Goal: Task Accomplishment & Management: Manage account settings

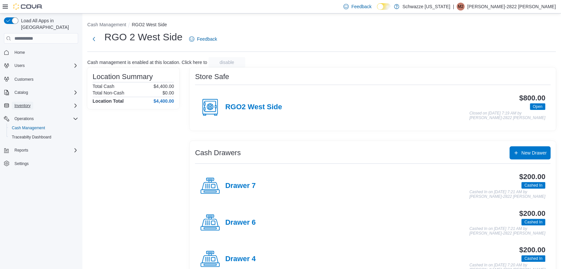
click at [25, 103] on span "Inventory" at bounding box center [22, 105] width 16 height 5
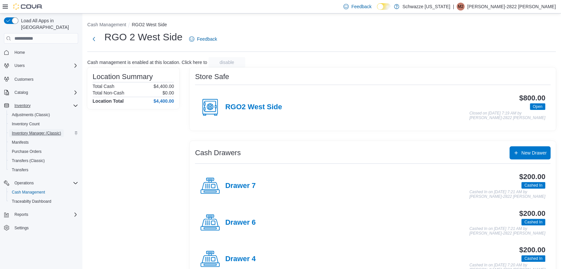
click at [23, 131] on span "Inventory Manager (Classic)" at bounding box center [36, 133] width 49 height 5
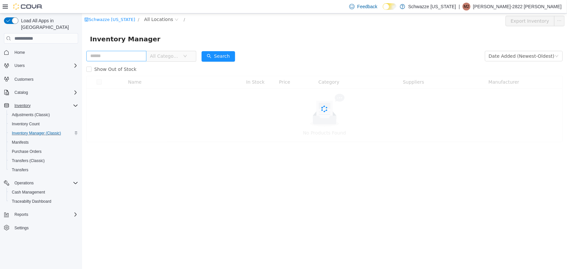
click at [134, 53] on input "text" at bounding box center [116, 56] width 60 height 11
drag, startPoint x: 212, startPoint y: 37, endPoint x: 184, endPoint y: 55, distance: 32.9
click at [184, 55] on div "Schwazze New Mexico / All Locations / Export Inventory Inventory Manager All Ca…" at bounding box center [324, 77] width 485 height 129
drag, startPoint x: 120, startPoint y: 53, endPoint x: 126, endPoint y: 50, distance: 7.2
click at [120, 53] on input "text" at bounding box center [116, 56] width 60 height 11
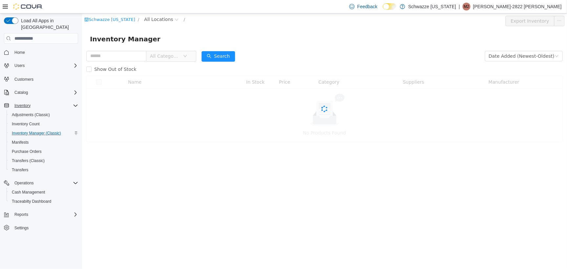
click at [183, 21] on div "Schwazze New Mexico / All Locations /" at bounding box center [284, 19] width 400 height 8
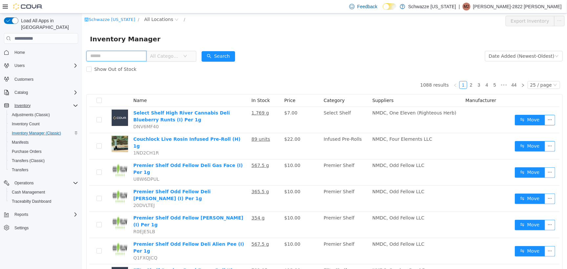
click at [144, 53] on input "text" at bounding box center [116, 56] width 60 height 11
drag, startPoint x: 179, startPoint y: 29, endPoint x: 175, endPoint y: 32, distance: 5.1
click at [177, 31] on div "Inventory Manager" at bounding box center [324, 38] width 485 height 21
drag, startPoint x: 134, startPoint y: 60, endPoint x: 149, endPoint y: 46, distance: 20.7
click at [136, 58] on input "text" at bounding box center [116, 56] width 60 height 11
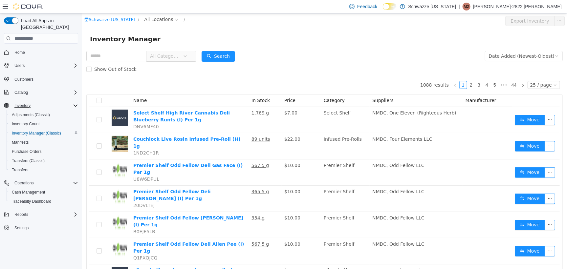
drag, startPoint x: 152, startPoint y: 42, endPoint x: 138, endPoint y: 55, distance: 19.5
click at [152, 43] on div "Inventory Manager" at bounding box center [324, 38] width 469 height 11
click at [136, 57] on input "text" at bounding box center [116, 56] width 60 height 11
click at [148, 48] on div "Inventory Manager" at bounding box center [324, 38] width 485 height 21
click at [141, 55] on input "text" at bounding box center [116, 56] width 60 height 11
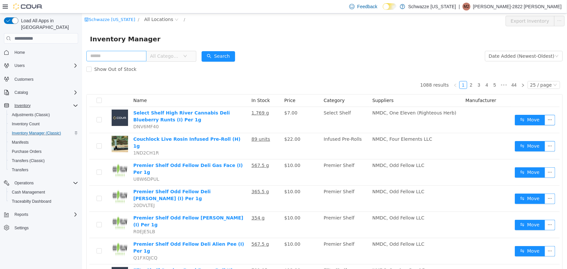
drag, startPoint x: 154, startPoint y: 44, endPoint x: 147, endPoint y: 52, distance: 10.0
click at [152, 46] on div "Inventory Manager" at bounding box center [324, 38] width 485 height 21
click at [145, 55] on input "text" at bounding box center [116, 56] width 60 height 11
click at [138, 53] on input "text" at bounding box center [116, 56] width 60 height 11
click at [217, 18] on div "Schwazze New Mexico / All Locations /" at bounding box center [284, 19] width 400 height 8
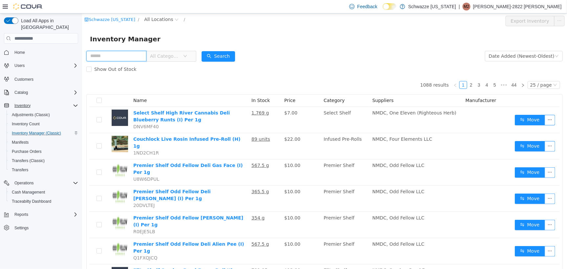
click at [119, 56] on input "text" at bounding box center [116, 56] width 60 height 11
type input "*********"
click at [229, 56] on button "Search" at bounding box center [217, 56] width 33 height 11
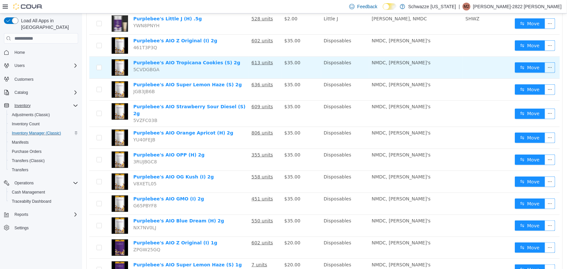
scroll to position [205, 0]
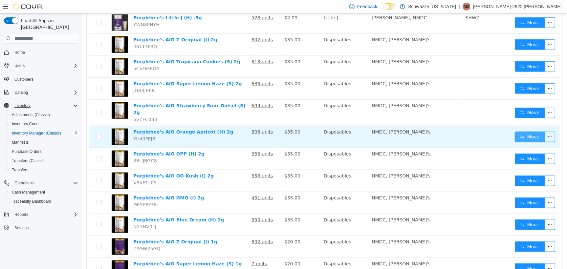
click at [516, 131] on button "Move" at bounding box center [529, 136] width 30 height 11
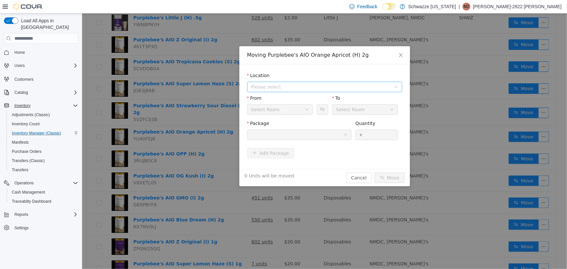
click at [326, 88] on span "Please select" at bounding box center [321, 86] width 140 height 7
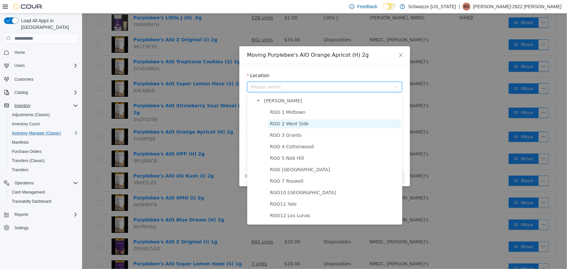
click at [310, 128] on span "RGO 2 West Side" at bounding box center [334, 123] width 133 height 9
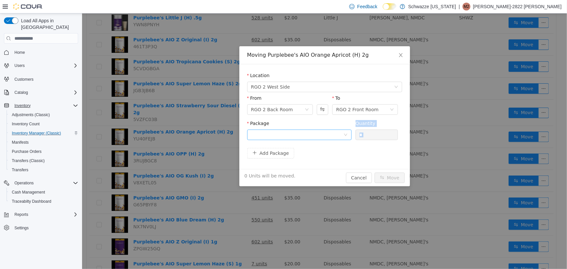
drag, startPoint x: 301, startPoint y: 149, endPoint x: 308, endPoint y: 134, distance: 16.3
click form "Location RGO 2 West Side From RGO 2 Back Room To RGO 2 Front Room Package Quant…"
click at [308, 134] on div at bounding box center [297, 135] width 92 height 10
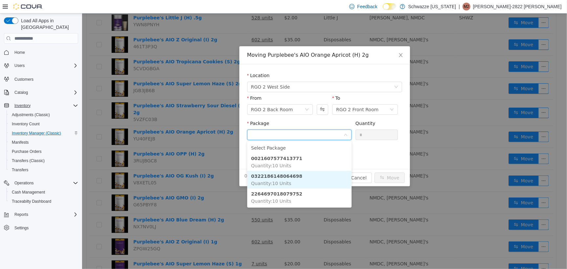
click at [300, 179] on li "0322186148064698 Quantity : 10 Units" at bounding box center [299, 180] width 104 height 18
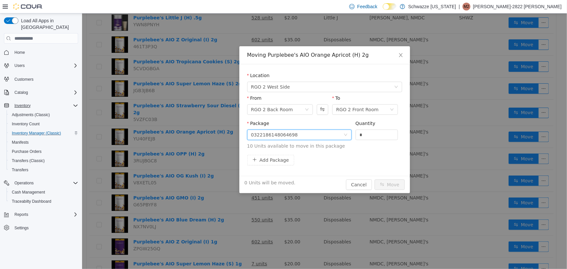
drag, startPoint x: 372, startPoint y: 134, endPoint x: 379, endPoint y: 121, distance: 15.1
click at [371, 134] on input "*" at bounding box center [377, 135] width 42 height 10
type input "***"
click at [374, 179] on button "Move" at bounding box center [389, 184] width 30 height 11
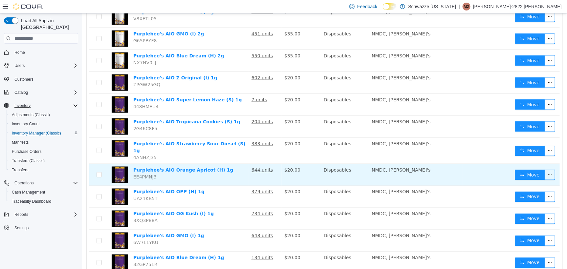
scroll to position [405, 0]
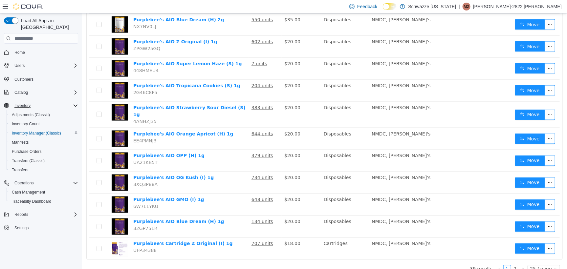
click at [511, 265] on link "2" at bounding box center [514, 268] width 7 height 7
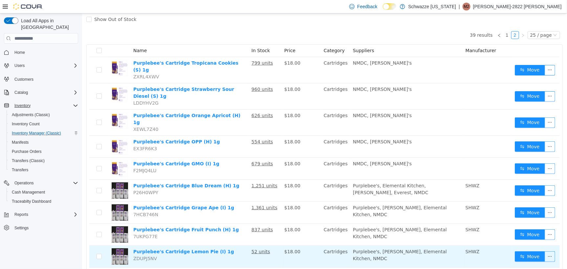
scroll to position [123, 0]
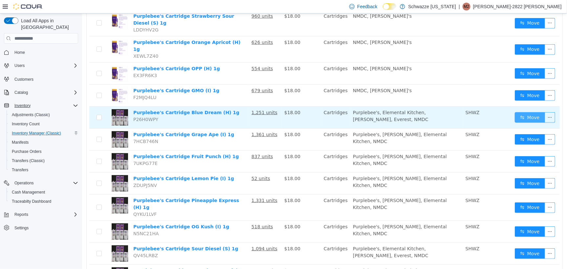
click at [531, 112] on button "Move" at bounding box center [529, 117] width 30 height 11
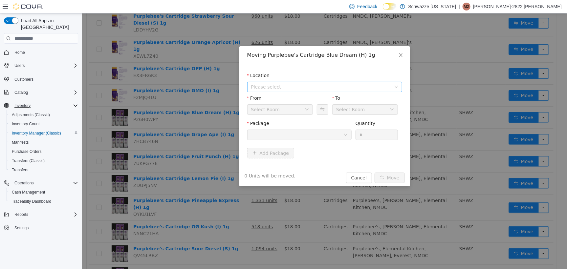
click at [289, 87] on span "Please select" at bounding box center [321, 86] width 140 height 7
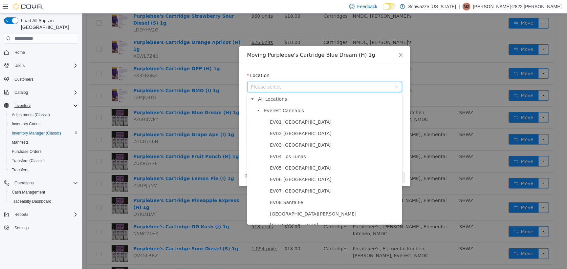
scroll to position [164, 0]
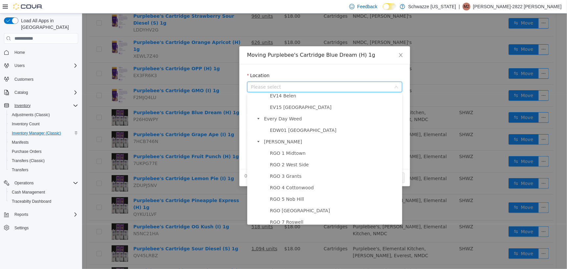
click at [301, 167] on span "RGO 2 West Side" at bounding box center [288, 164] width 39 height 5
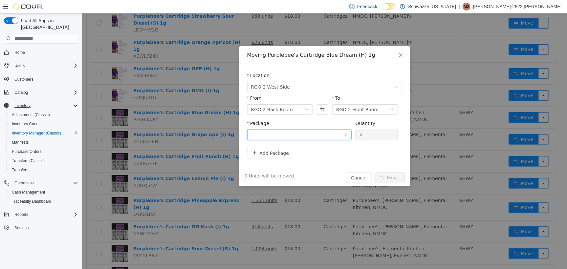
drag, startPoint x: 320, startPoint y: 130, endPoint x: 316, endPoint y: 140, distance: 10.2
click at [320, 130] on div at bounding box center [297, 135] width 92 height 10
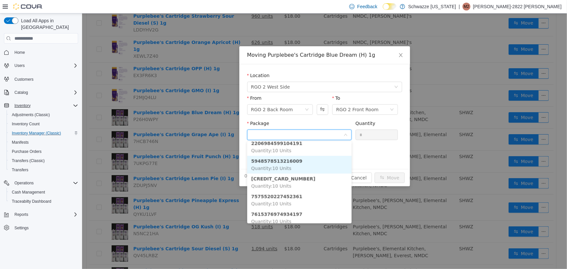
scroll to position [37, 0]
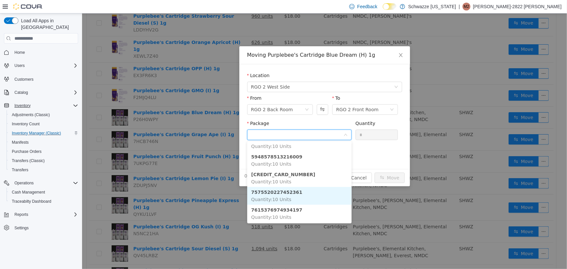
click at [277, 193] on strong "7575520227452361" at bounding box center [276, 191] width 51 height 5
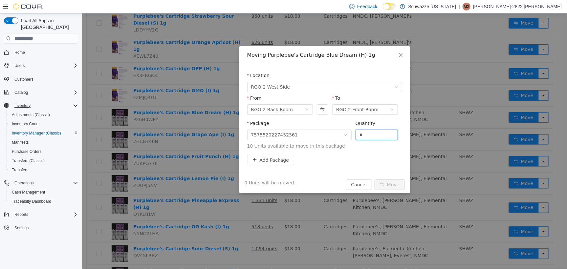
drag, startPoint x: 382, startPoint y: 132, endPoint x: 394, endPoint y: 128, distance: 13.1
click at [382, 132] on input "*" at bounding box center [377, 135] width 42 height 10
type input "***"
click at [374, 179] on button "Move" at bounding box center [389, 184] width 30 height 11
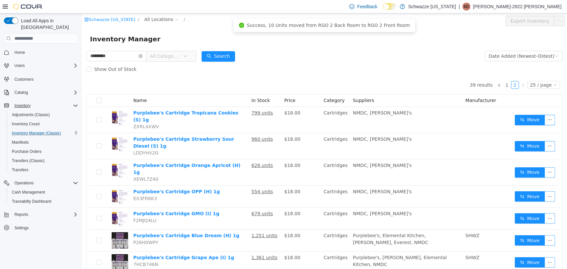
scroll to position [164, 0]
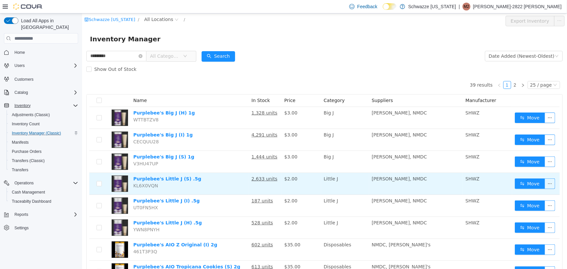
click at [529, 177] on td "Move" at bounding box center [536, 184] width 48 height 22
click at [527, 183] on button "Move" at bounding box center [529, 183] width 30 height 11
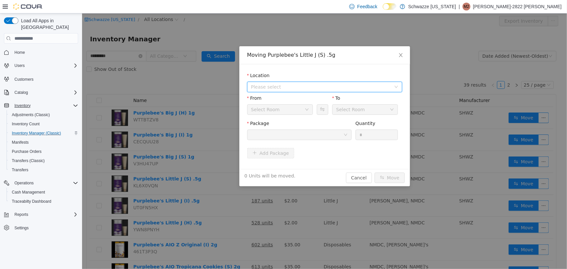
click at [325, 91] on span "Please select" at bounding box center [322, 87] width 143 height 10
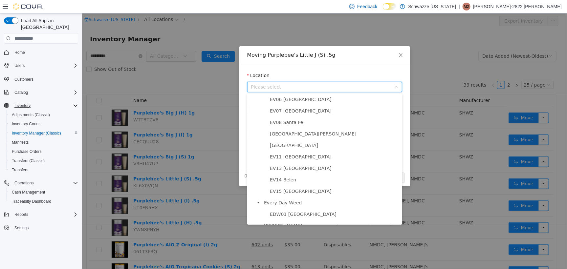
scroll to position [164, 0]
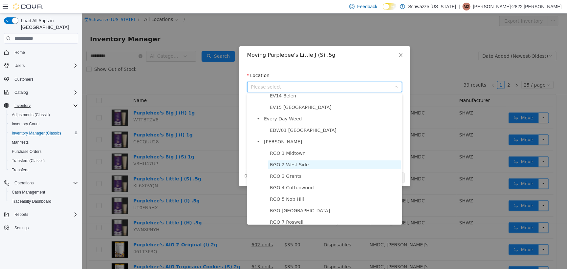
click at [297, 167] on span "RGO 2 West Side" at bounding box center [288, 164] width 39 height 5
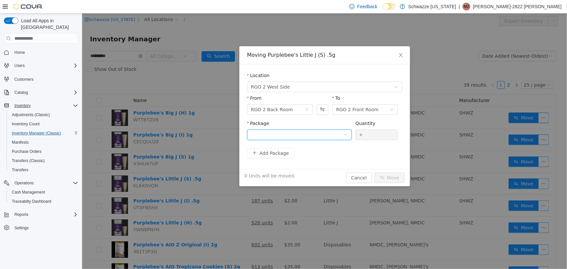
click at [319, 137] on div at bounding box center [297, 135] width 92 height 10
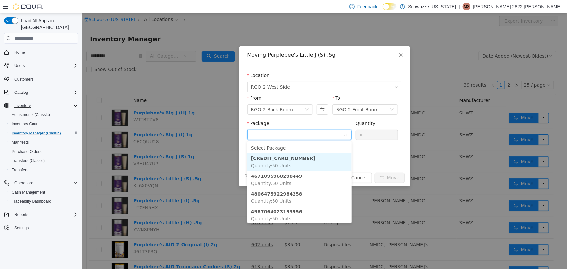
click at [309, 160] on li "4236545015292685 Quantity : 50 Units" at bounding box center [299, 162] width 104 height 18
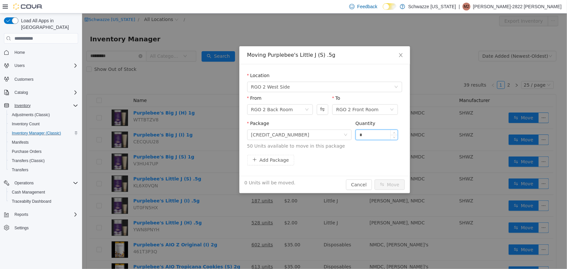
click at [370, 130] on input "*" at bounding box center [377, 135] width 42 height 10
type input "***"
click at [374, 179] on button "Move" at bounding box center [389, 184] width 30 height 11
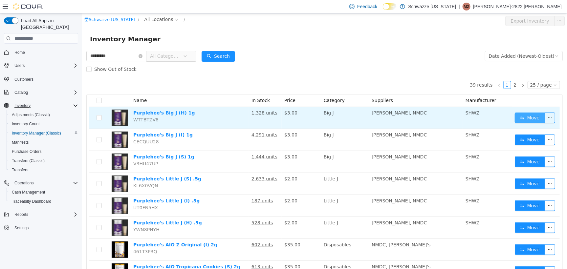
click at [516, 114] on button "Move" at bounding box center [529, 117] width 30 height 11
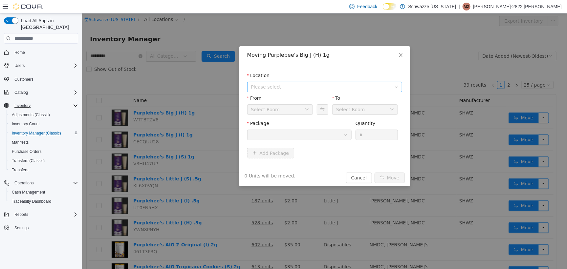
click at [355, 92] on div "Location Please select" at bounding box center [324, 83] width 155 height 23
click at [355, 91] on span "Please select" at bounding box center [322, 87] width 143 height 10
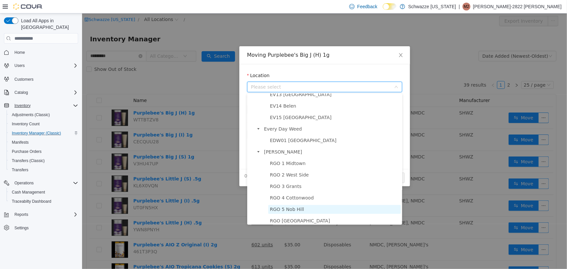
scroll to position [205, 0]
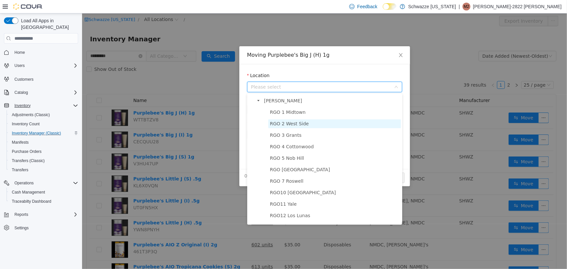
click at [337, 128] on span "RGO 2 West Side" at bounding box center [334, 123] width 133 height 9
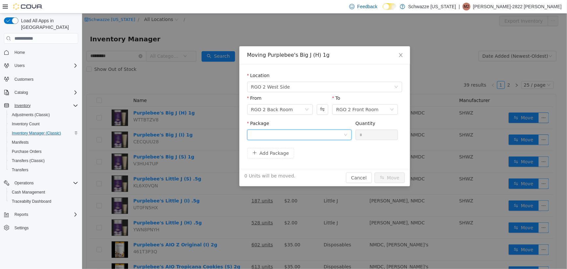
click at [342, 135] on div at bounding box center [297, 135] width 92 height 10
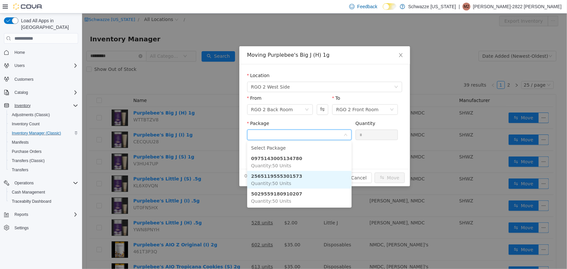
drag, startPoint x: 310, startPoint y: 180, endPoint x: 354, endPoint y: 147, distance: 54.2
click at [311, 178] on li "2565119555301573 Quantity : 50 Units" at bounding box center [299, 180] width 104 height 18
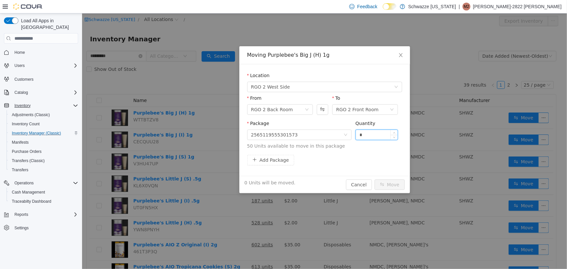
click at [373, 133] on input "*" at bounding box center [377, 135] width 42 height 10
type input "***"
click at [374, 179] on button "Move" at bounding box center [389, 184] width 30 height 11
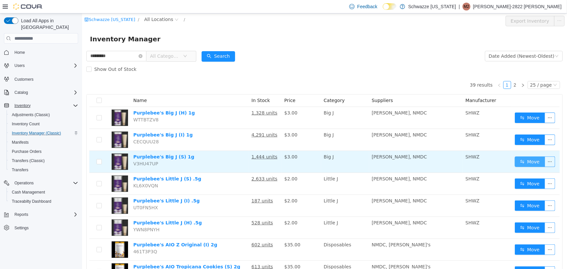
click at [516, 162] on button "Move" at bounding box center [529, 161] width 30 height 11
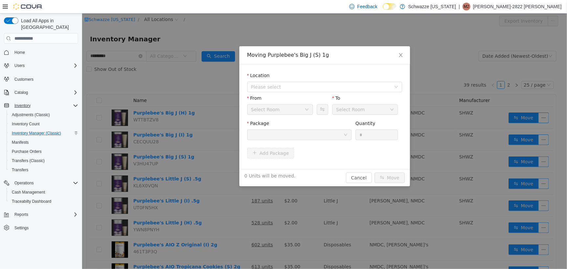
click at [302, 80] on div "Location" at bounding box center [324, 77] width 155 height 10
click at [303, 94] on div "Location Please select" at bounding box center [324, 83] width 155 height 23
click at [304, 89] on span "Please select" at bounding box center [321, 86] width 140 height 7
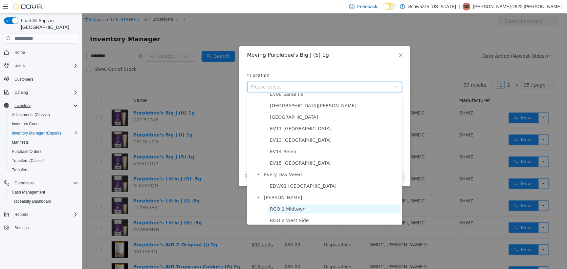
scroll to position [164, 0]
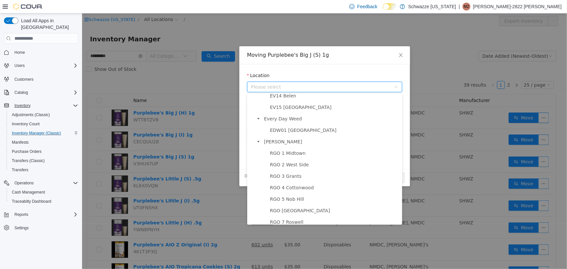
drag, startPoint x: 307, startPoint y: 167, endPoint x: 312, endPoint y: 158, distance: 10.1
click at [307, 167] on span "RGO 2 West Side" at bounding box center [334, 164] width 133 height 9
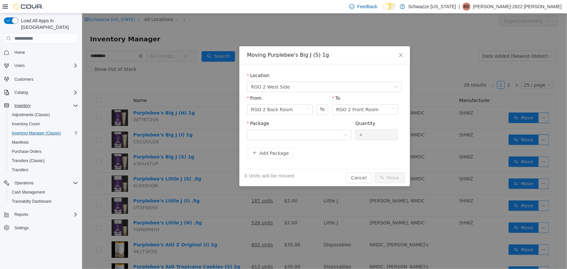
click at [323, 128] on div "Package" at bounding box center [299, 125] width 104 height 10
click at [318, 141] on div "Package" at bounding box center [299, 131] width 104 height 23
click at [318, 137] on div at bounding box center [297, 135] width 92 height 10
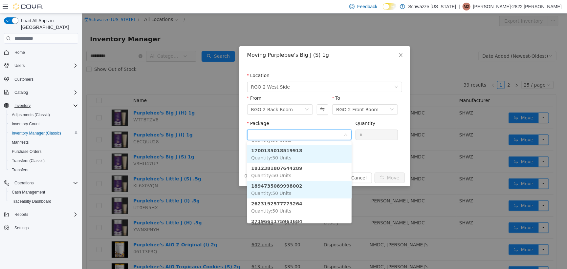
scroll to position [32, 0]
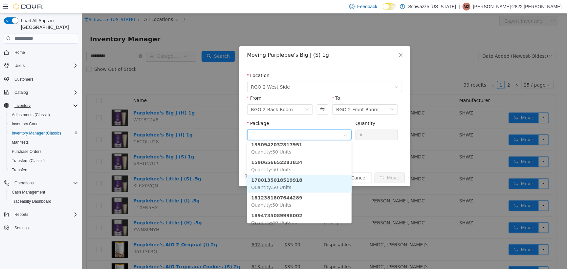
click at [303, 186] on li "1700135018519918 Quantity : 50 Units" at bounding box center [299, 184] width 104 height 18
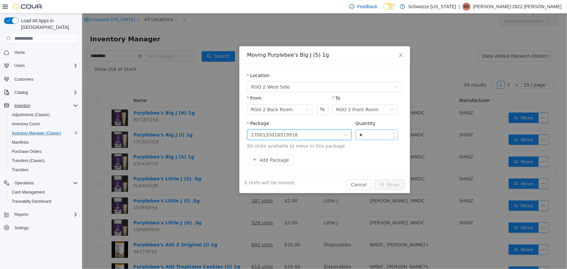
click at [377, 130] on input "*" at bounding box center [377, 135] width 42 height 10
type input "***"
click at [374, 179] on button "Move" at bounding box center [389, 184] width 30 height 11
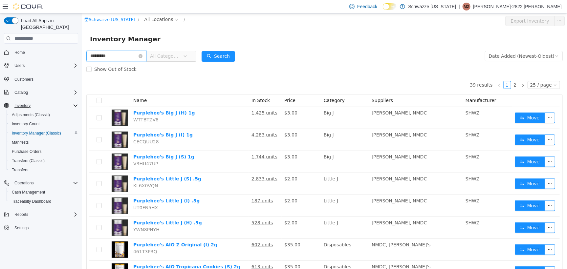
click at [144, 59] on input "*********" at bounding box center [116, 56] width 60 height 11
click at [142, 56] on icon "icon: close-circle" at bounding box center [140, 56] width 4 height 4
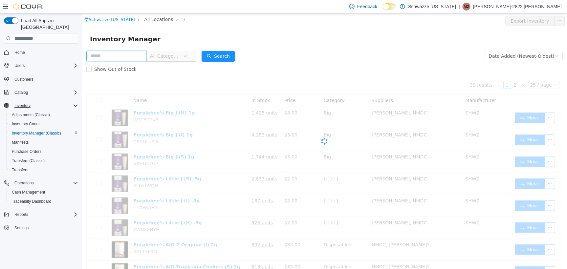
click at [136, 60] on input "text" at bounding box center [116, 56] width 60 height 11
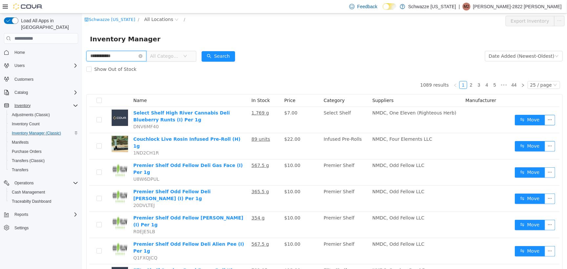
type input "**********"
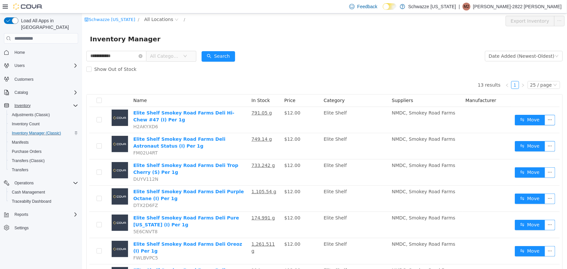
click at [315, 70] on div "Show Out of Stock" at bounding box center [324, 68] width 476 height 13
click at [158, 22] on span "All Locations" at bounding box center [158, 18] width 29 height 7
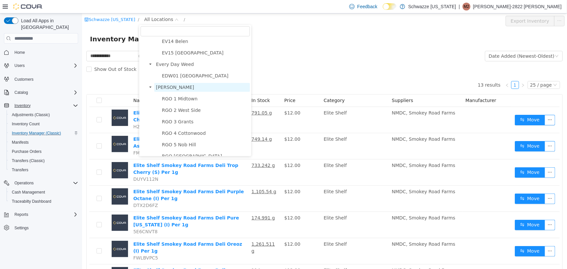
scroll to position [164, 0]
click at [190, 111] on span "RGO 2 West Side" at bounding box center [181, 108] width 39 height 5
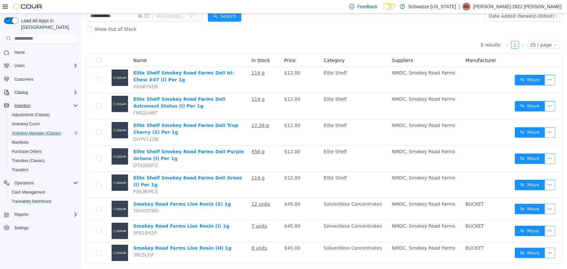
scroll to position [41, 0]
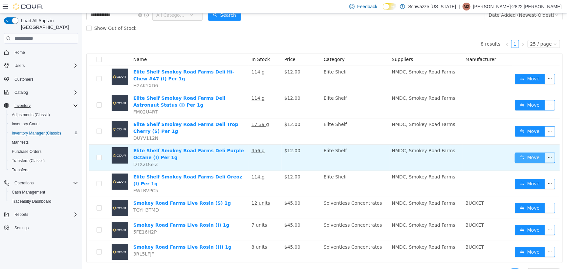
click at [521, 156] on button "Move" at bounding box center [529, 157] width 30 height 11
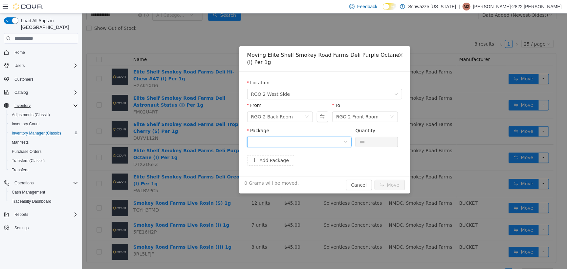
click at [323, 143] on div at bounding box center [297, 142] width 92 height 10
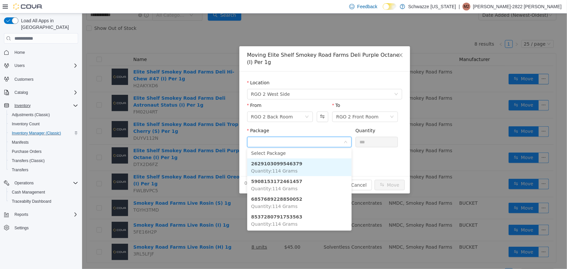
scroll to position [0, 0]
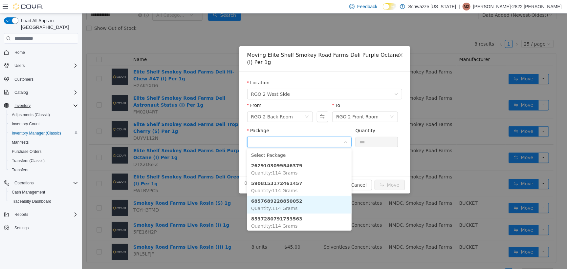
click at [299, 204] on li "6857689228850052 Quantity : 114 Grams" at bounding box center [299, 205] width 104 height 18
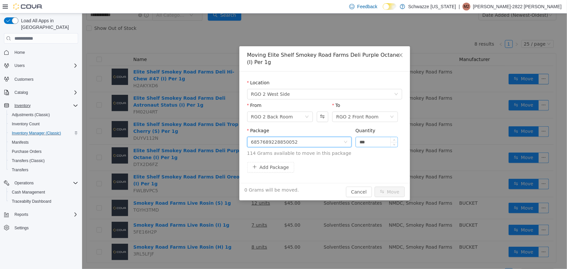
click at [375, 141] on input "***" at bounding box center [377, 142] width 42 height 10
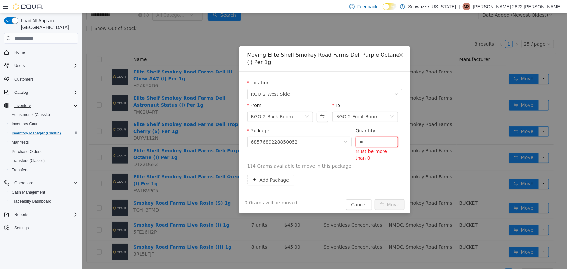
type input "*"
click at [331, 138] on div "6857689228850052" at bounding box center [297, 142] width 92 height 10
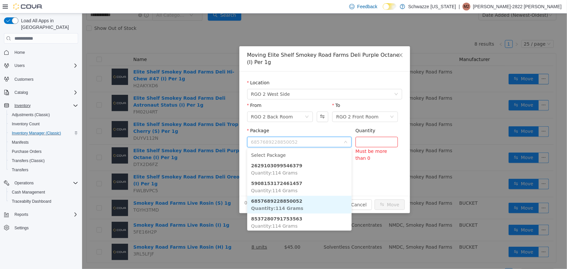
click at [323, 206] on li "6857689228850052 Quantity : 114 Grams" at bounding box center [299, 205] width 104 height 18
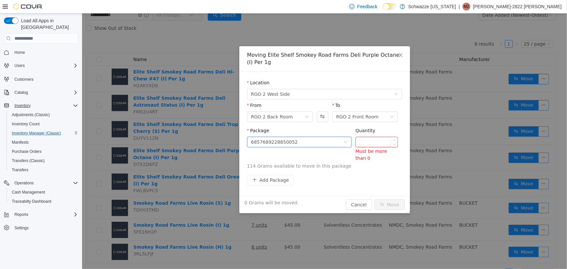
click at [372, 143] on input "Quantity" at bounding box center [377, 142] width 42 height 10
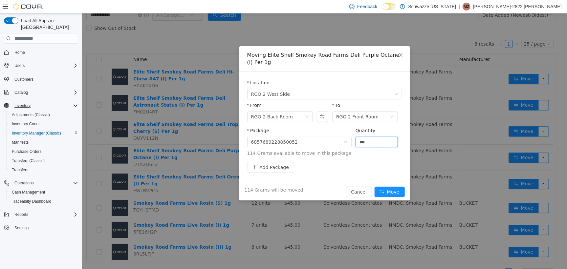
type input "***"
click at [374, 186] on button "Move" at bounding box center [389, 191] width 30 height 11
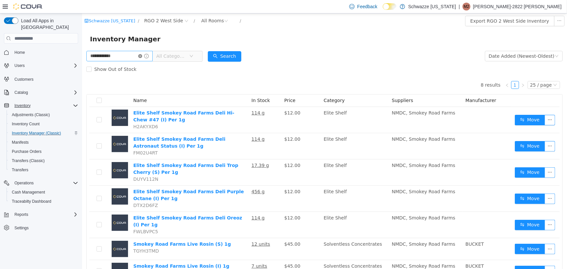
click at [142, 57] on icon "icon: close-circle" at bounding box center [140, 56] width 4 height 4
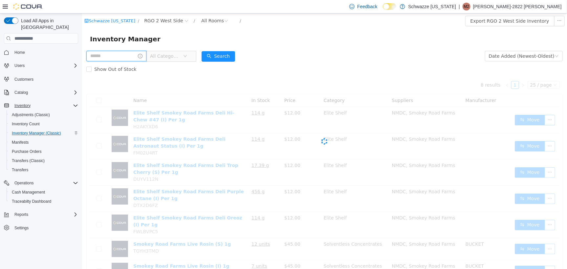
click at [141, 59] on input "text" at bounding box center [116, 56] width 60 height 11
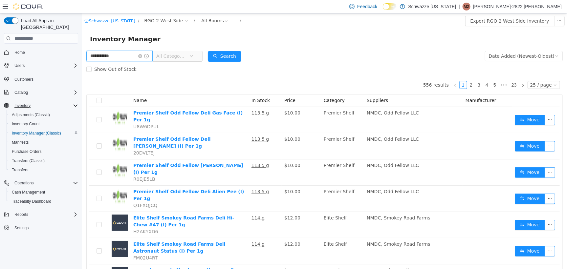
type input "**********"
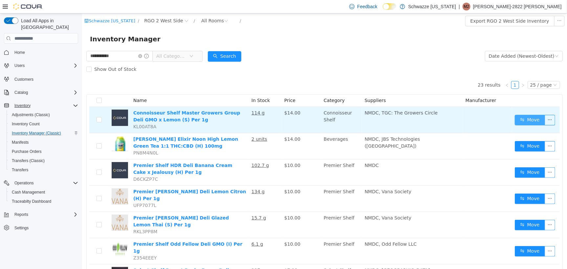
click at [519, 117] on button "Move" at bounding box center [529, 120] width 30 height 11
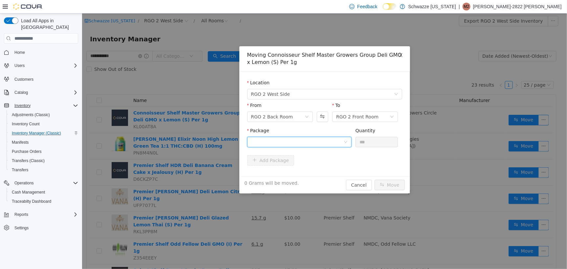
click at [347, 145] on div at bounding box center [299, 142] width 104 height 11
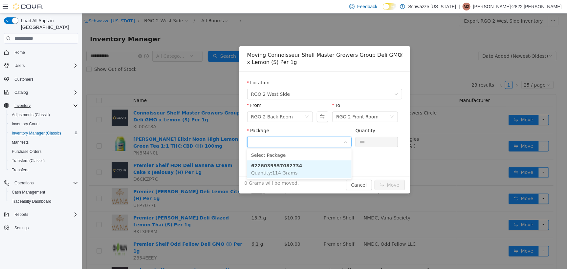
click at [325, 167] on li "6226039557082734 Quantity : 114 Grams" at bounding box center [299, 169] width 104 height 18
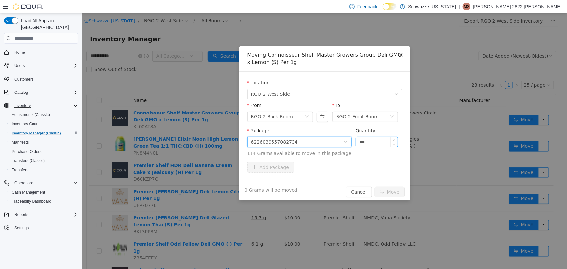
click at [377, 141] on input "***" at bounding box center [377, 142] width 42 height 10
type input "*"
type input "***"
click at [374, 186] on button "Move" at bounding box center [389, 191] width 30 height 11
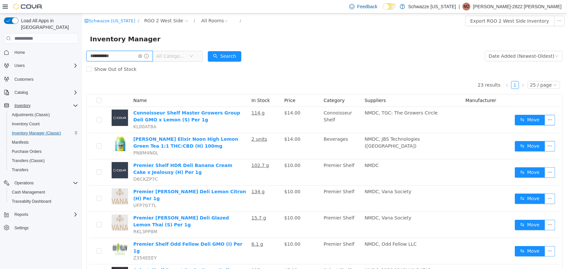
drag, startPoint x: 129, startPoint y: 58, endPoint x: 22, endPoint y: 67, distance: 107.7
click at [82, 67] on html "**********" at bounding box center [324, 141] width 485 height 256
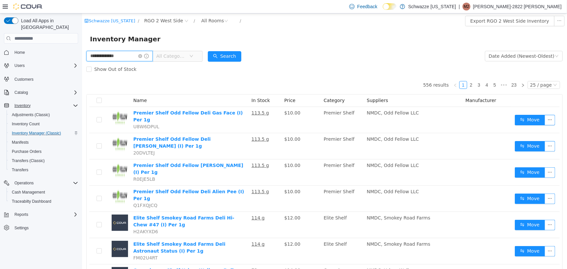
type input "**********"
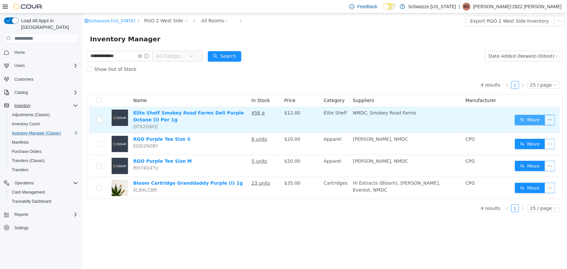
click at [526, 119] on button "Move" at bounding box center [529, 120] width 30 height 11
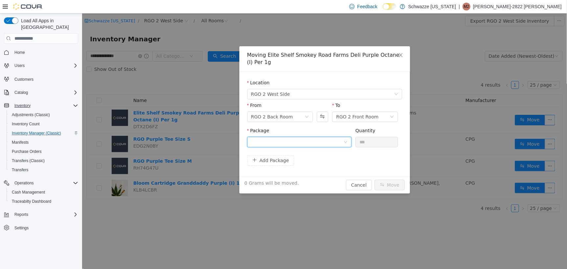
click at [298, 144] on div at bounding box center [297, 142] width 92 height 10
type input "****"
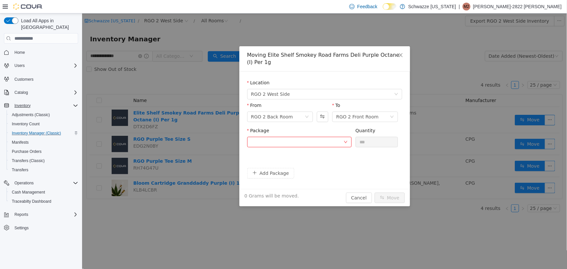
click at [330, 217] on div "Moving Elite Shelf Smokey Road Farms Deli Purple Octane (I) Per 1g Location RGO…" at bounding box center [324, 141] width 485 height 256
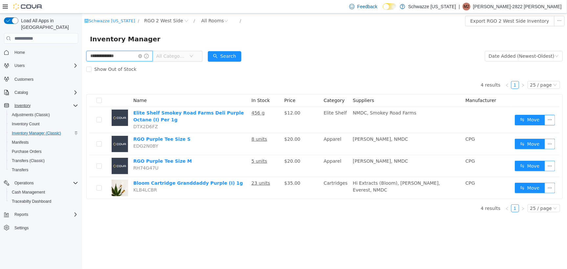
drag, startPoint x: 123, startPoint y: 57, endPoint x: 37, endPoint y: 72, distance: 87.3
click at [82, 72] on html "**********" at bounding box center [324, 141] width 485 height 256
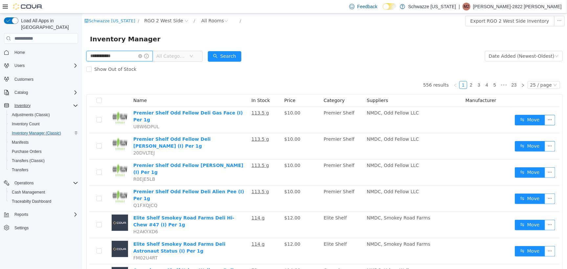
type input "**********"
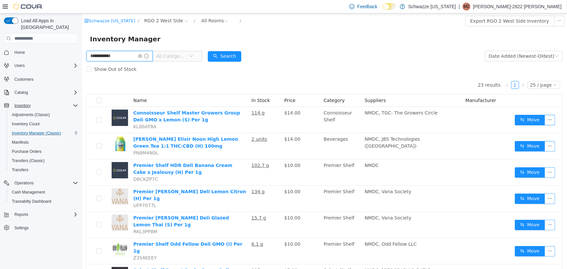
drag, startPoint x: 134, startPoint y: 54, endPoint x: 66, endPoint y: 61, distance: 68.3
click at [82, 61] on html "**********" at bounding box center [324, 141] width 485 height 256
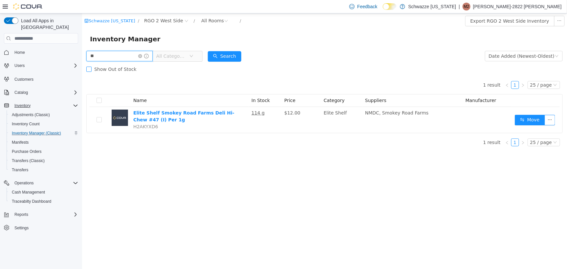
type input "*"
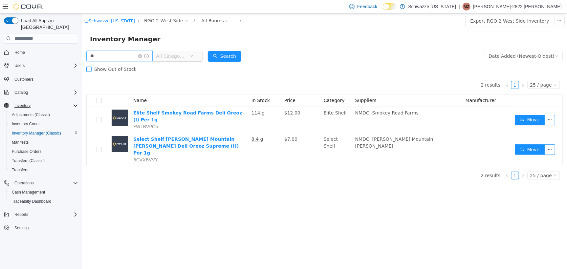
type input "*"
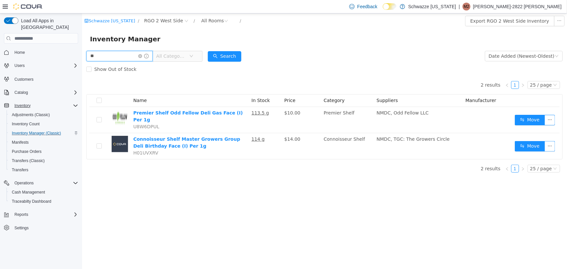
type input "*"
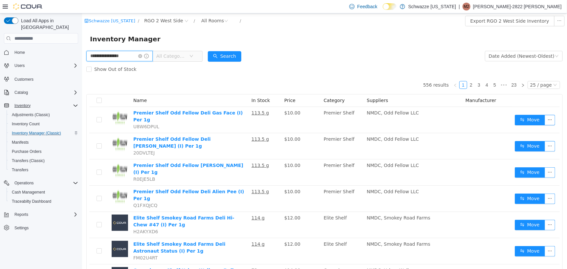
type input "**********"
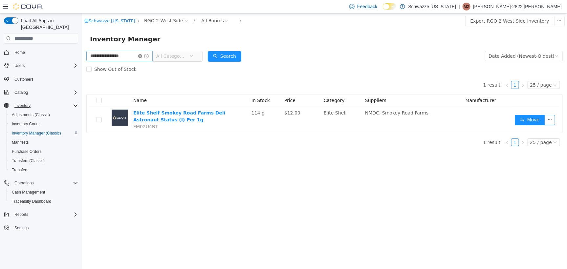
click at [142, 55] on icon "icon: close-circle" at bounding box center [140, 56] width 4 height 4
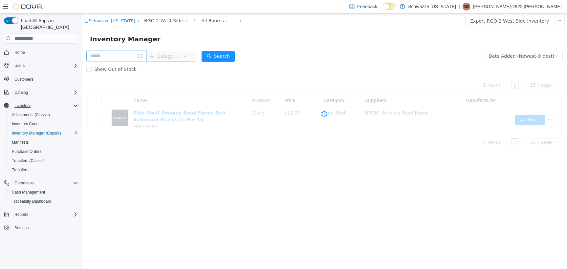
click at [137, 55] on input "text" at bounding box center [116, 56] width 60 height 11
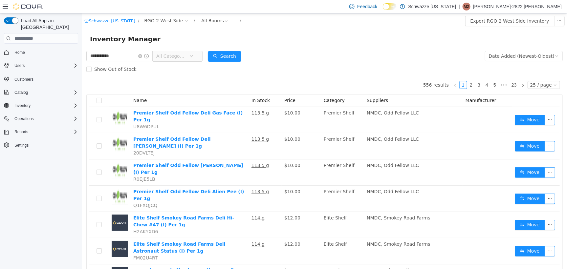
type input "**********"
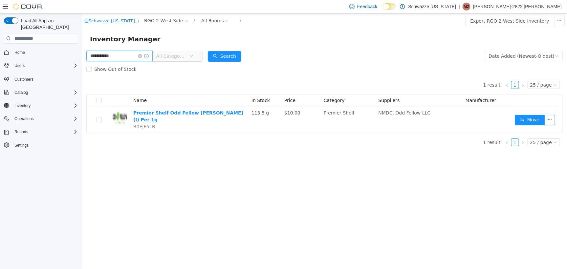
drag, startPoint x: 124, startPoint y: 55, endPoint x: 67, endPoint y: 53, distance: 56.8
click at [82, 53] on html "**********" at bounding box center [324, 141] width 485 height 256
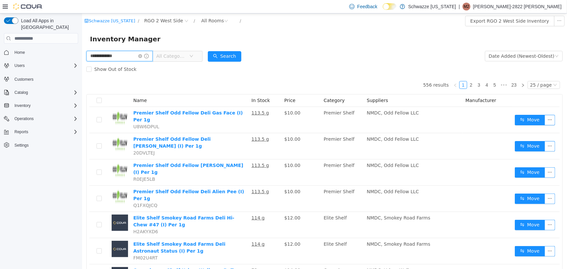
type input "**********"
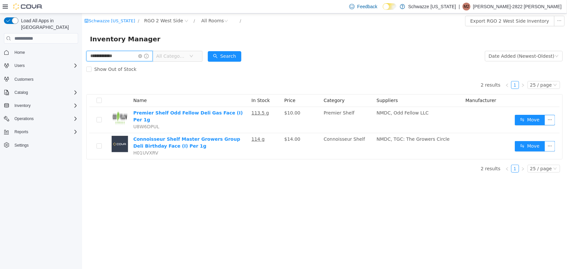
drag, startPoint x: 125, startPoint y: 57, endPoint x: 77, endPoint y: 38, distance: 52.4
click at [82, 38] on html "**********" at bounding box center [324, 141] width 485 height 256
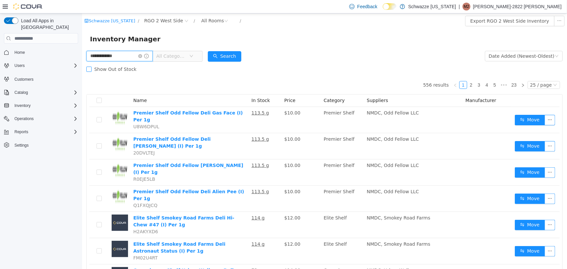
type input "**********"
click at [230, 55] on button "Search" at bounding box center [223, 56] width 33 height 11
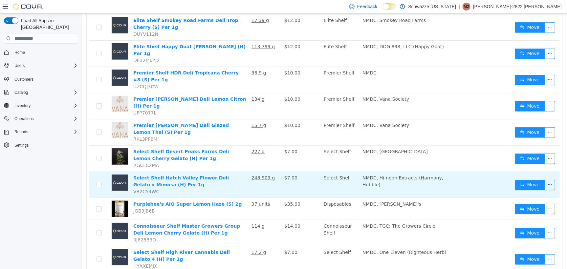
scroll to position [164, 0]
